Goal: Task Accomplishment & Management: Use online tool/utility

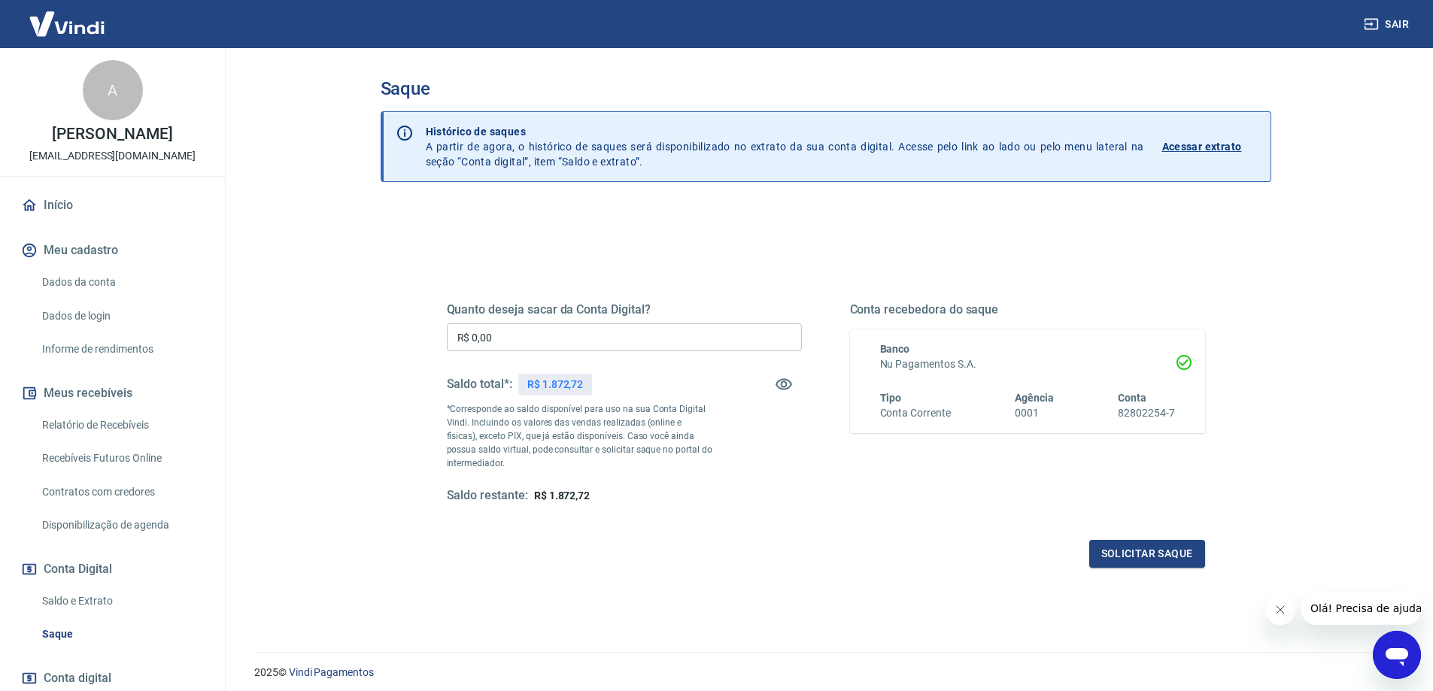
click at [593, 339] on input "R$ 0,00" at bounding box center [624, 337] width 355 height 28
type input "R$ 1.872,72"
click at [1173, 560] on button "Solicitar saque" at bounding box center [1147, 554] width 116 height 28
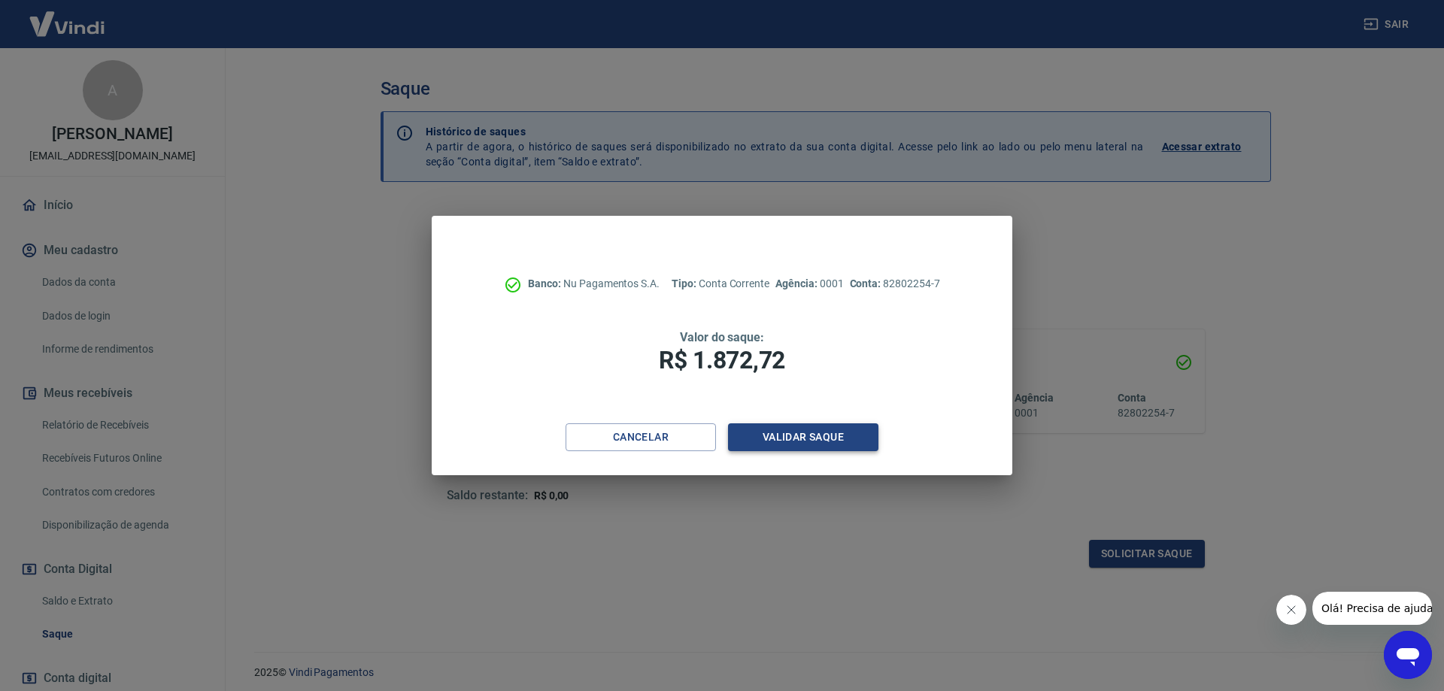
click at [759, 434] on button "Validar saque" at bounding box center [803, 437] width 150 height 28
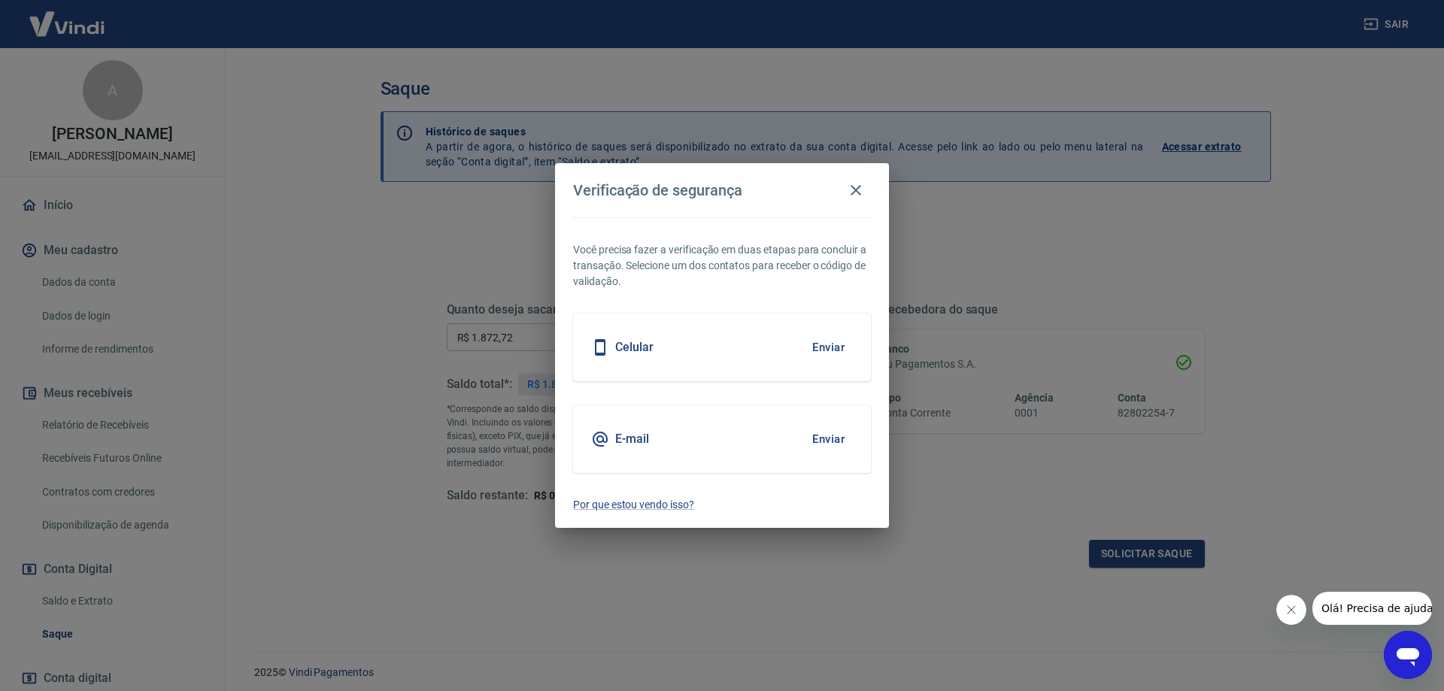
click at [842, 344] on button "Enviar" at bounding box center [828, 348] width 49 height 32
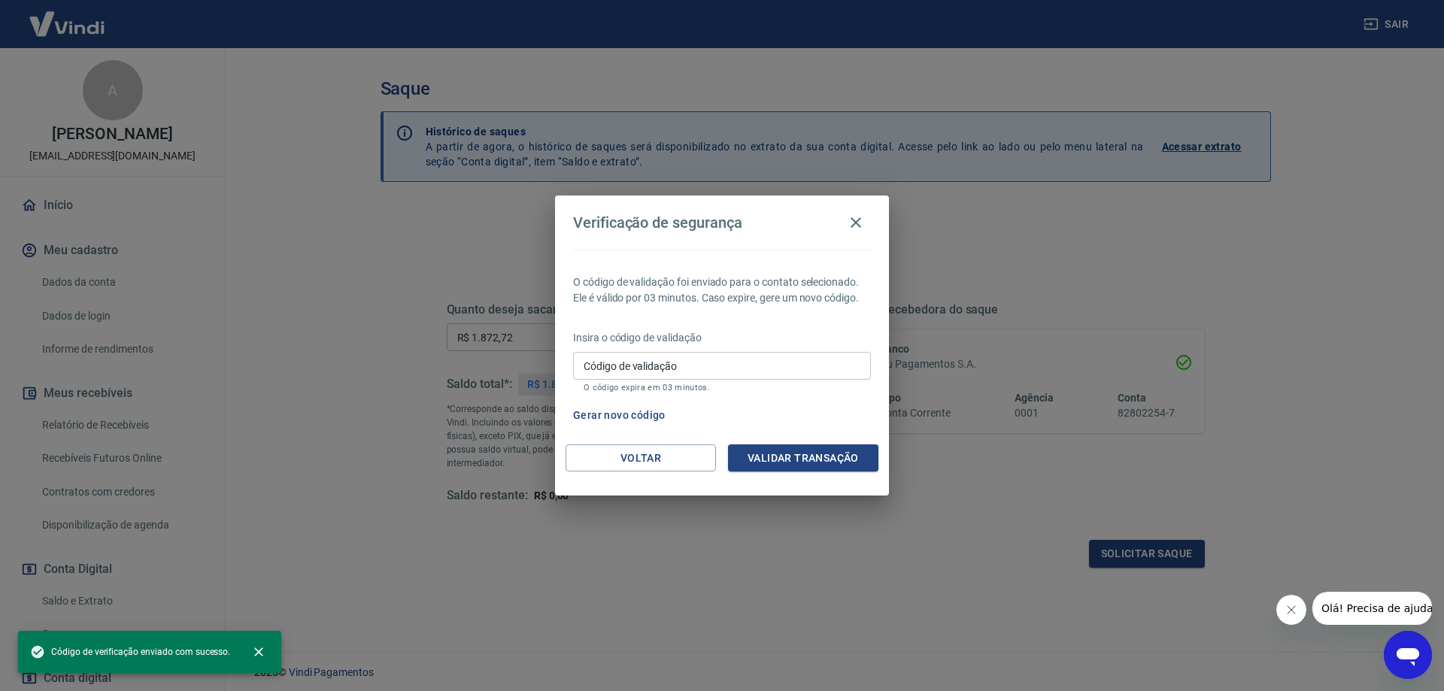
click at [754, 359] on input "Código de validação" at bounding box center [722, 366] width 298 height 28
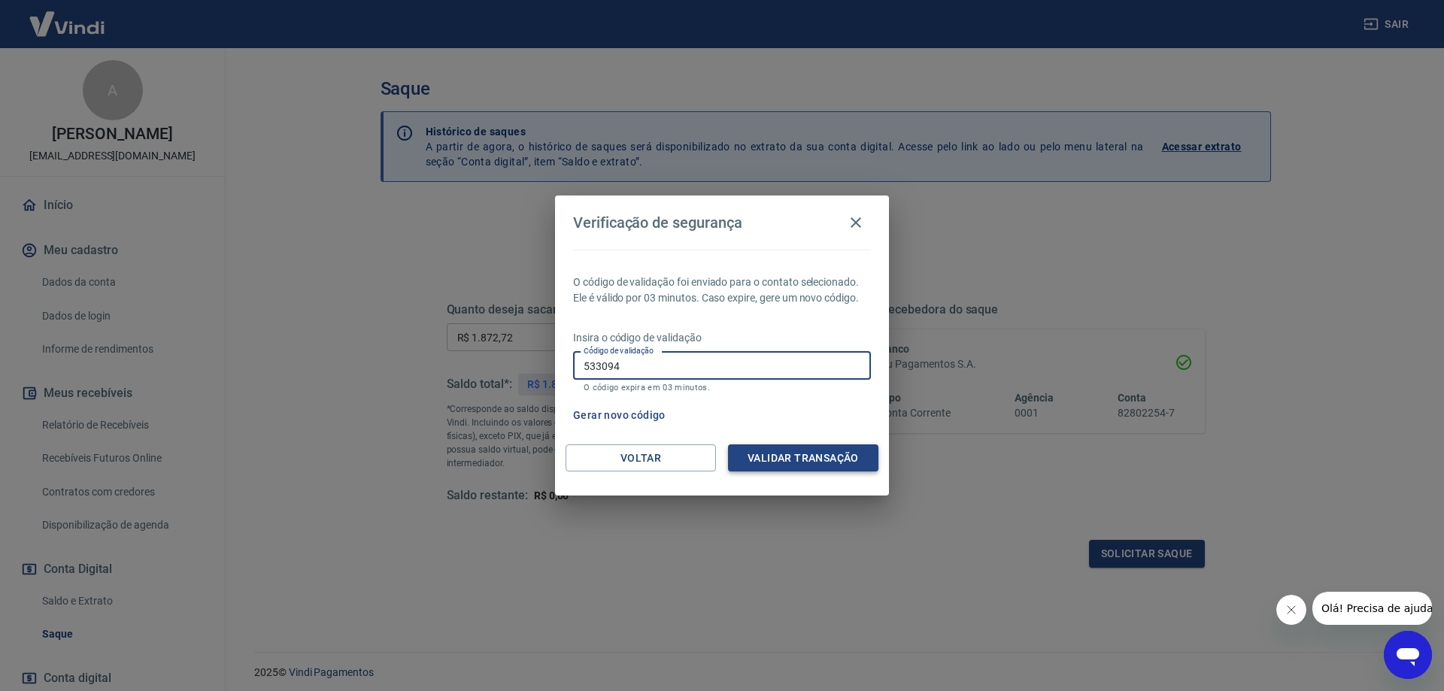
type input "533094"
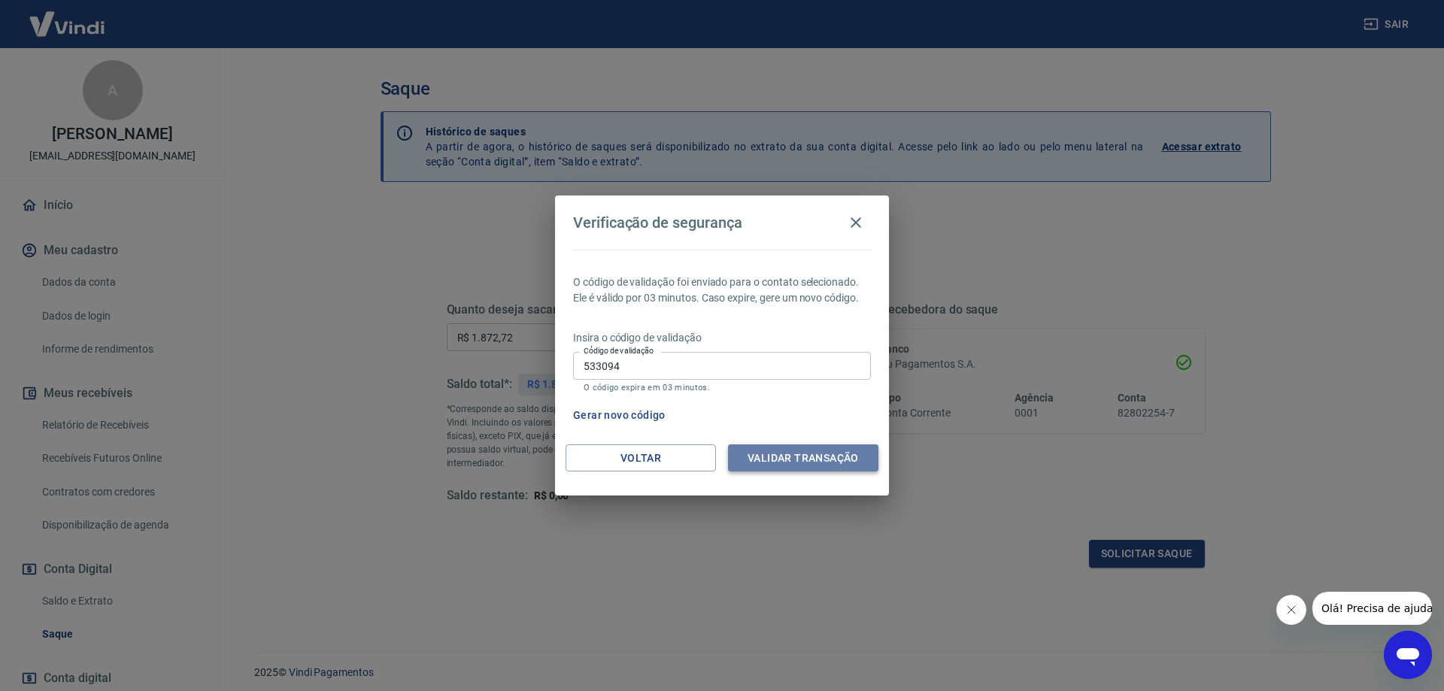
click at [811, 448] on button "Validar transação" at bounding box center [803, 459] width 150 height 28
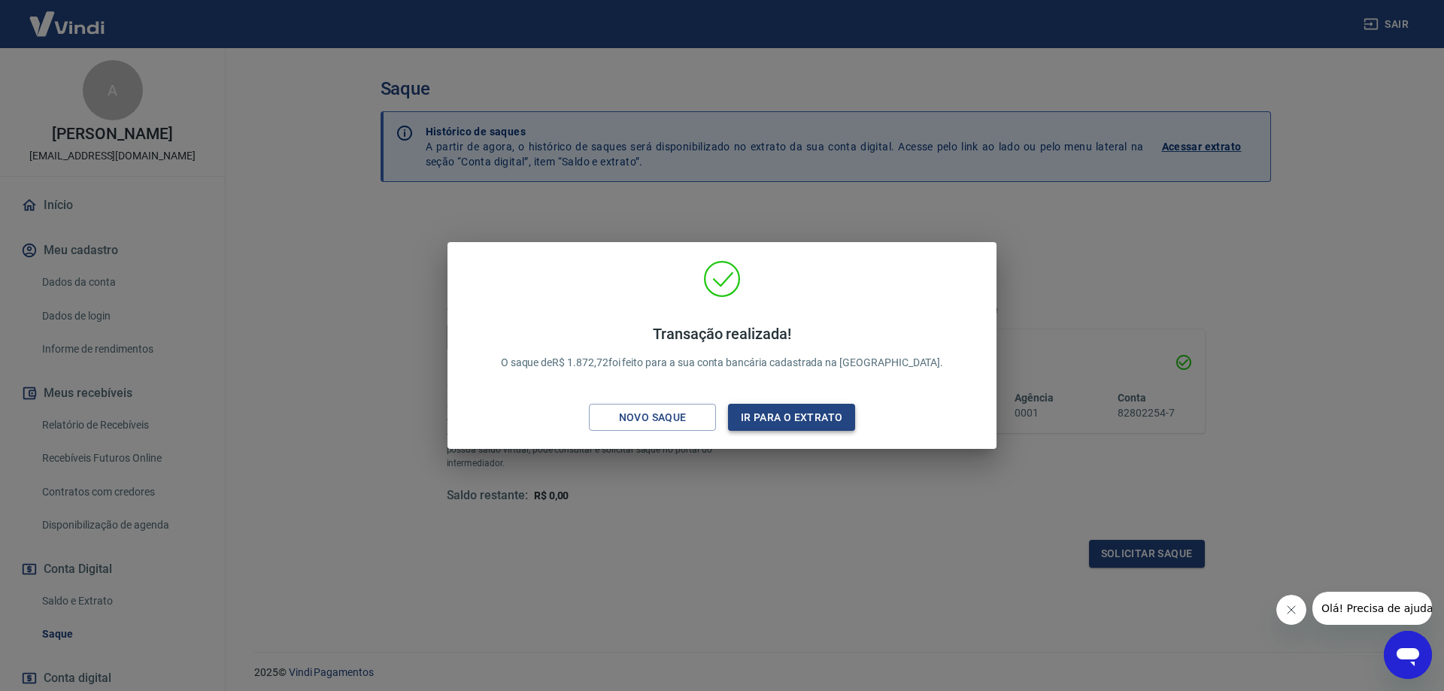
click at [820, 429] on button "Ir para o extrato" at bounding box center [791, 418] width 127 height 28
